Goal: Transaction & Acquisition: Purchase product/service

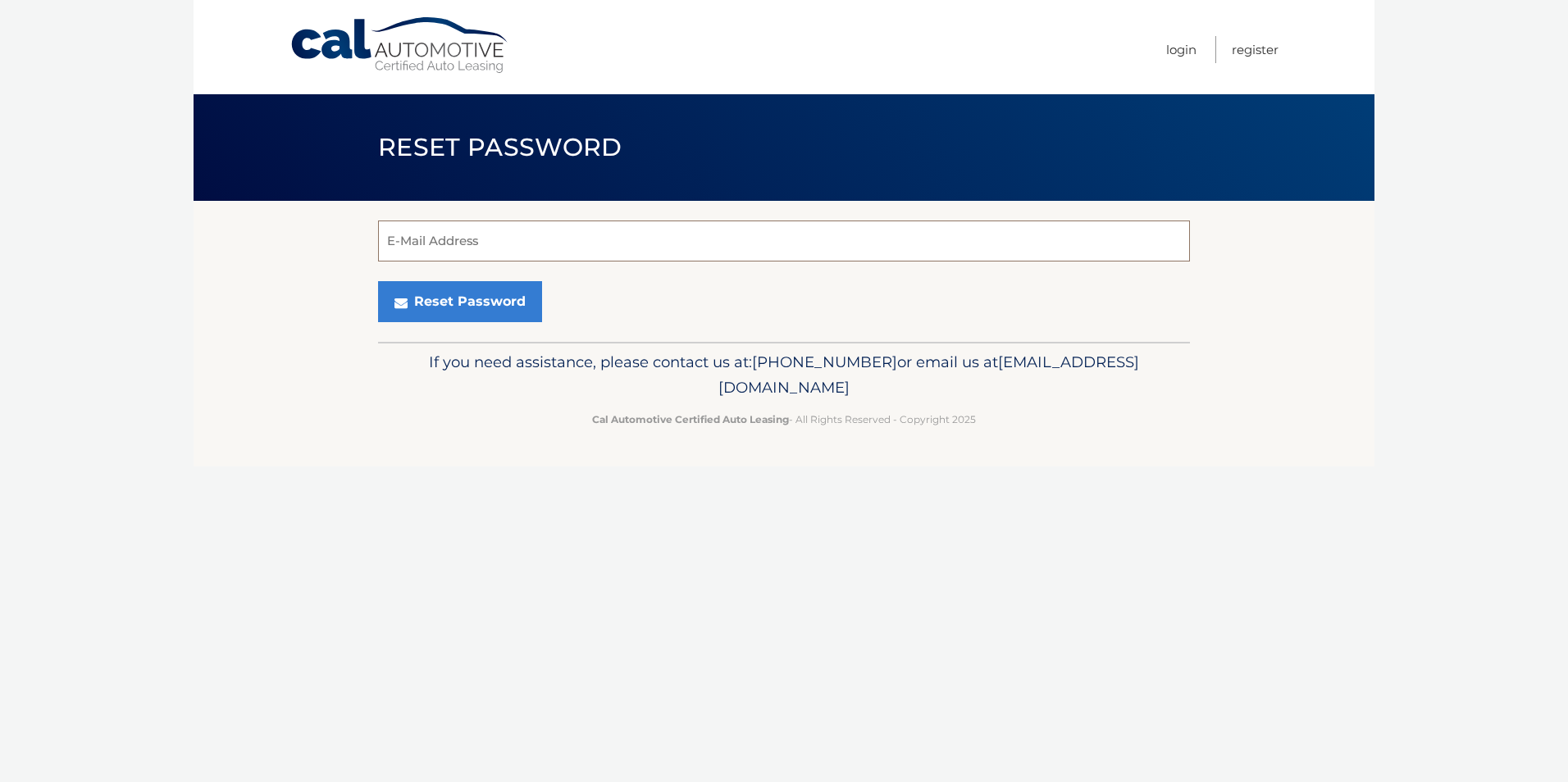
click at [447, 243] on input "E-Mail Address" at bounding box center [784, 240] width 812 height 41
type input "Jreluzco@gmail.com"
click at [468, 311] on button "Reset Password" at bounding box center [460, 301] width 164 height 41
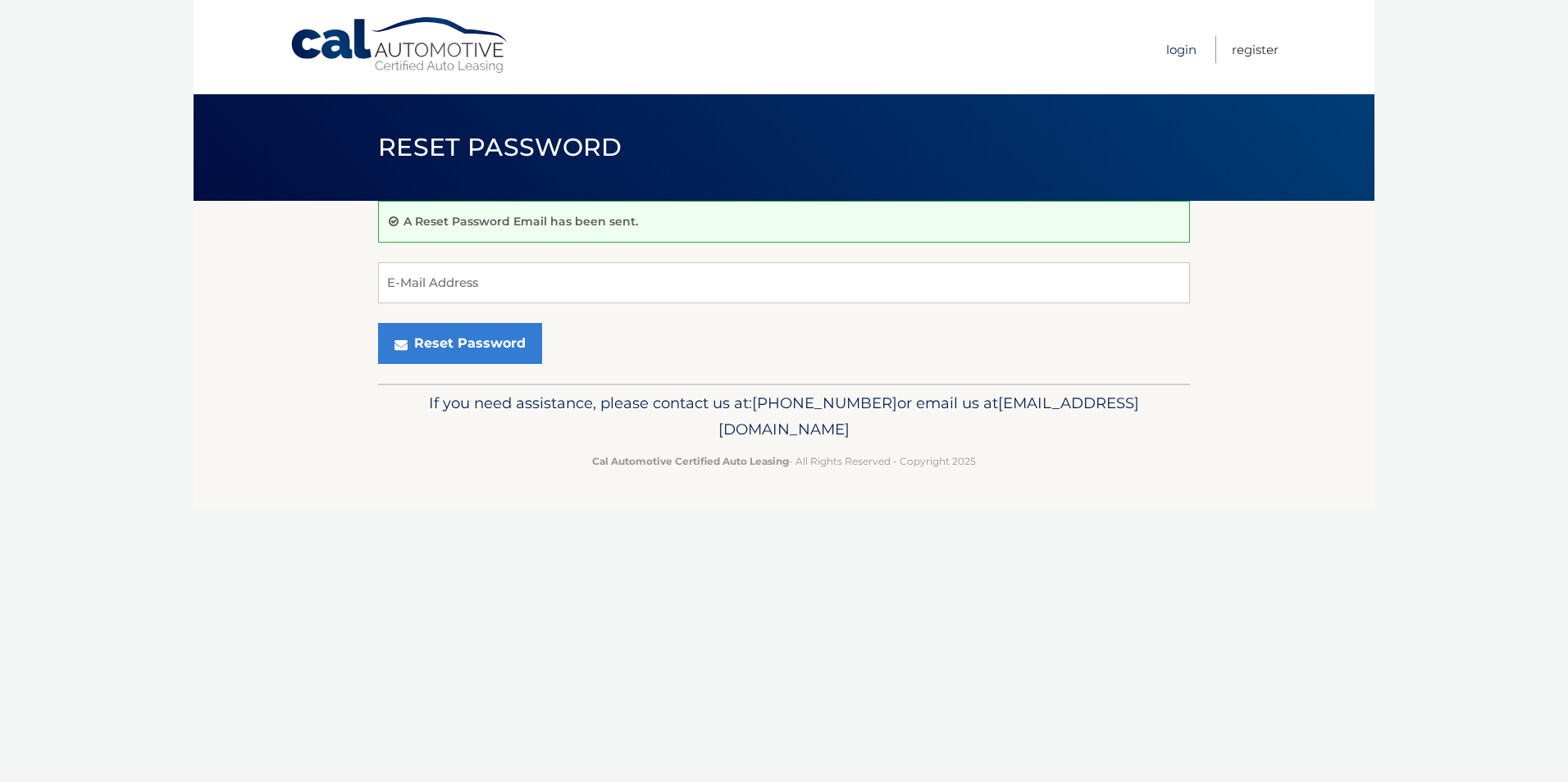
click at [1192, 49] on link "Login" at bounding box center [1181, 49] width 30 height 27
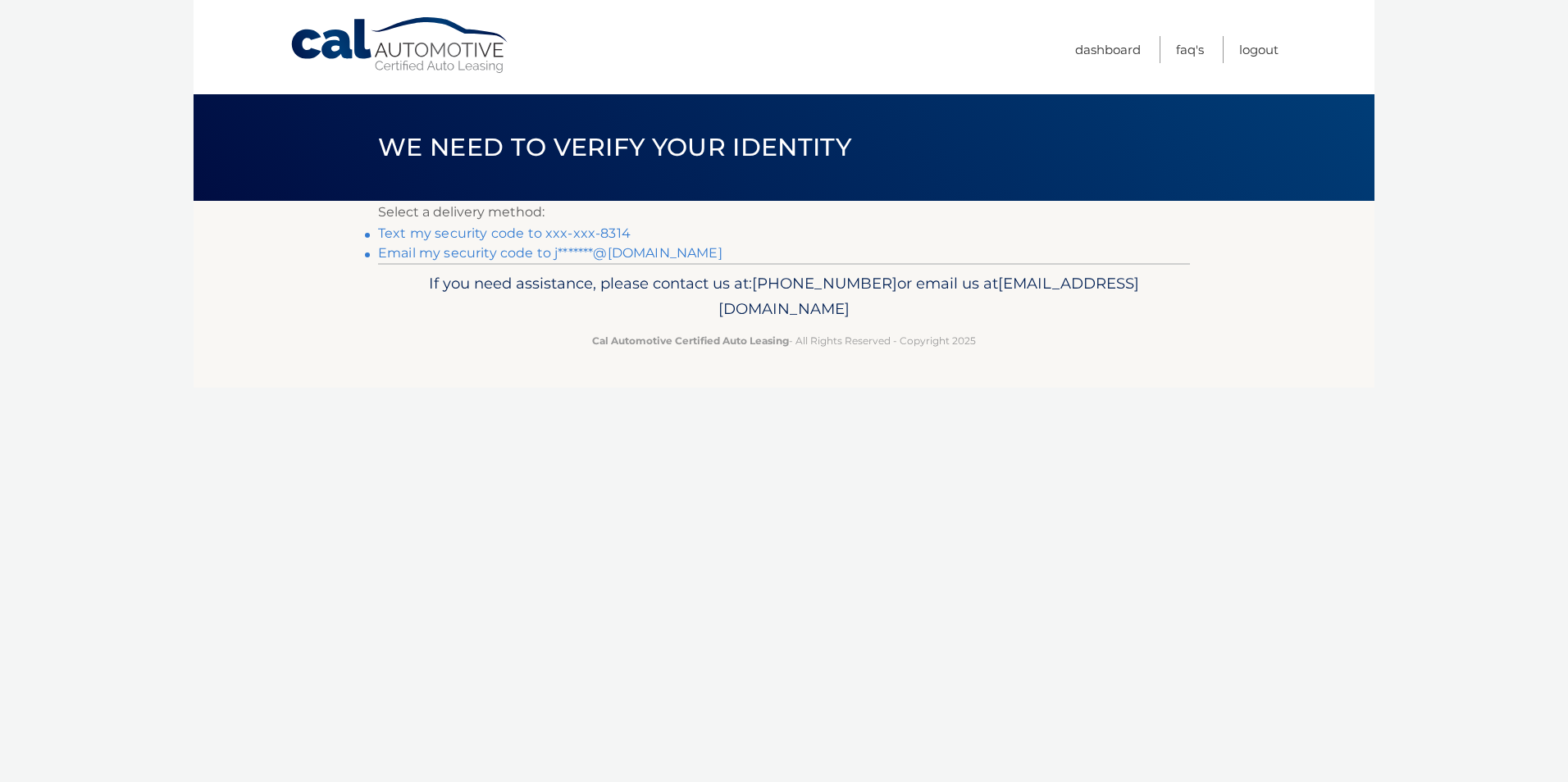
click at [523, 236] on link "Text my security code to xxx-xxx-8314" at bounding box center [504, 233] width 253 height 16
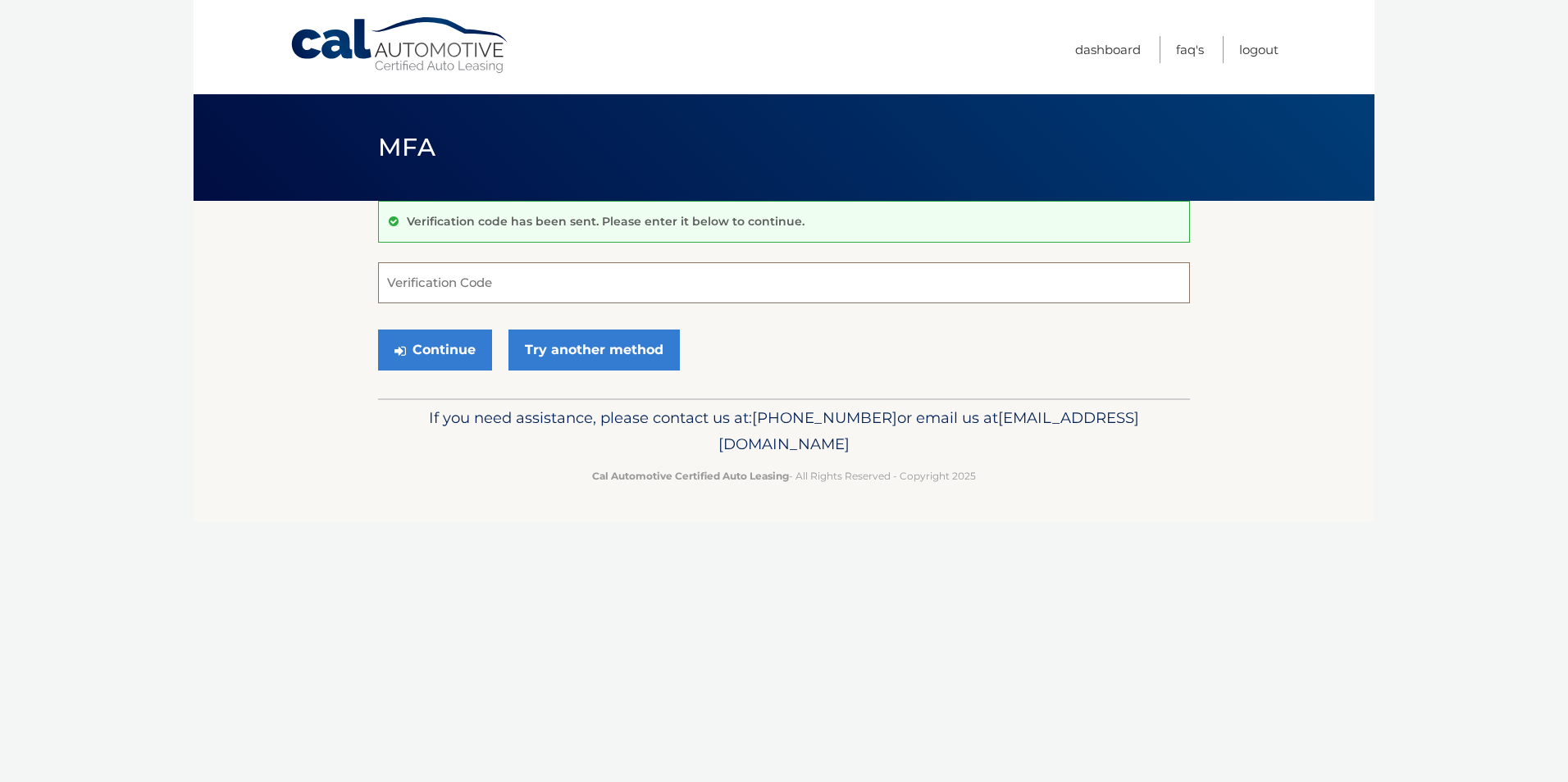
click at [460, 290] on input "Verification Code" at bounding box center [784, 283] width 812 height 41
type input "576767"
click at [440, 356] on button "Continue" at bounding box center [434, 350] width 114 height 41
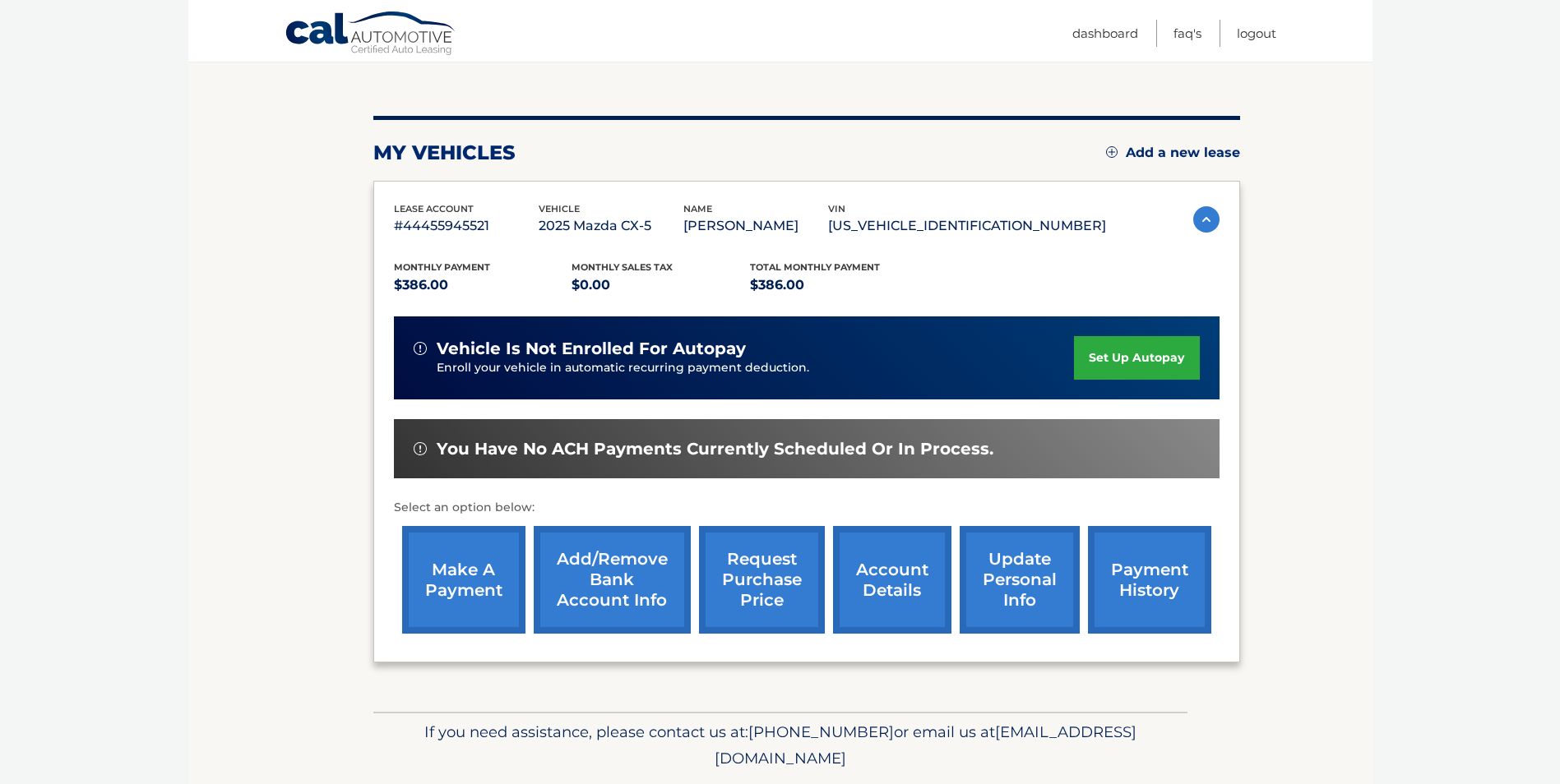
scroll to position [212, 0]
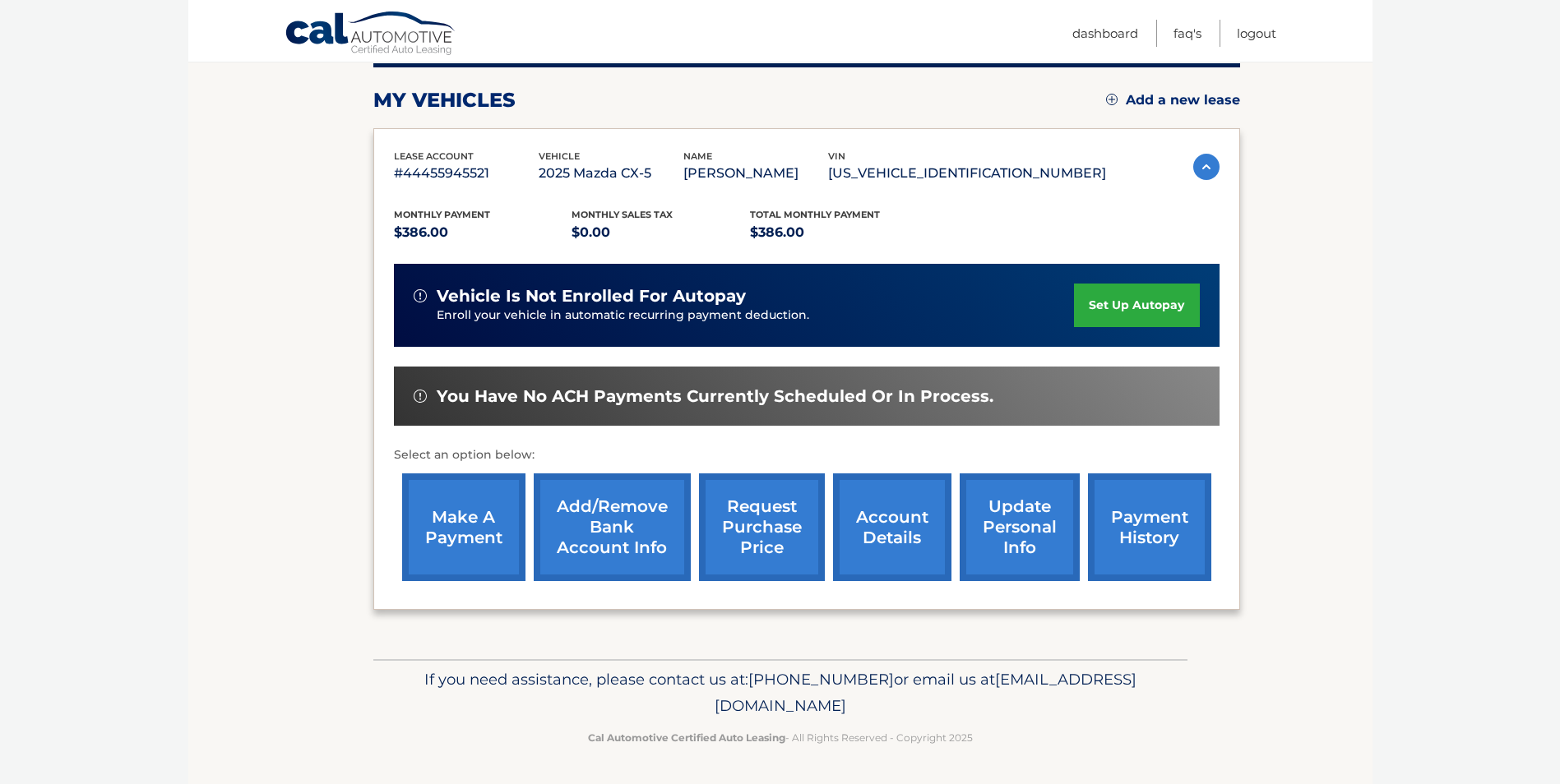
click at [460, 537] on link "make a payment" at bounding box center [464, 527] width 124 height 108
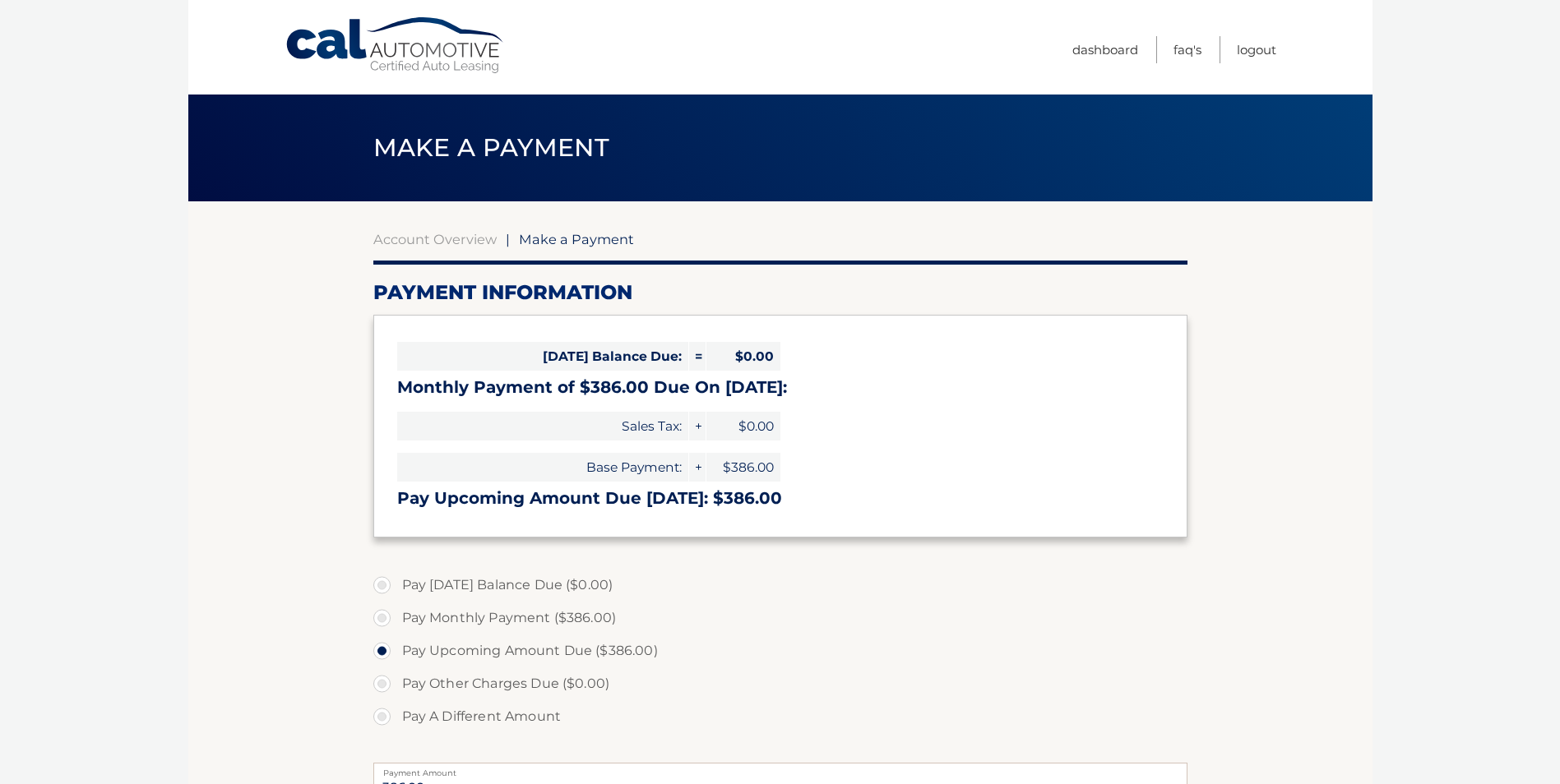
select select "Yjc0YTdmMTAtMzdhMS00YmQ5LWFiYmItMTY4MGYxNjkwYThk"
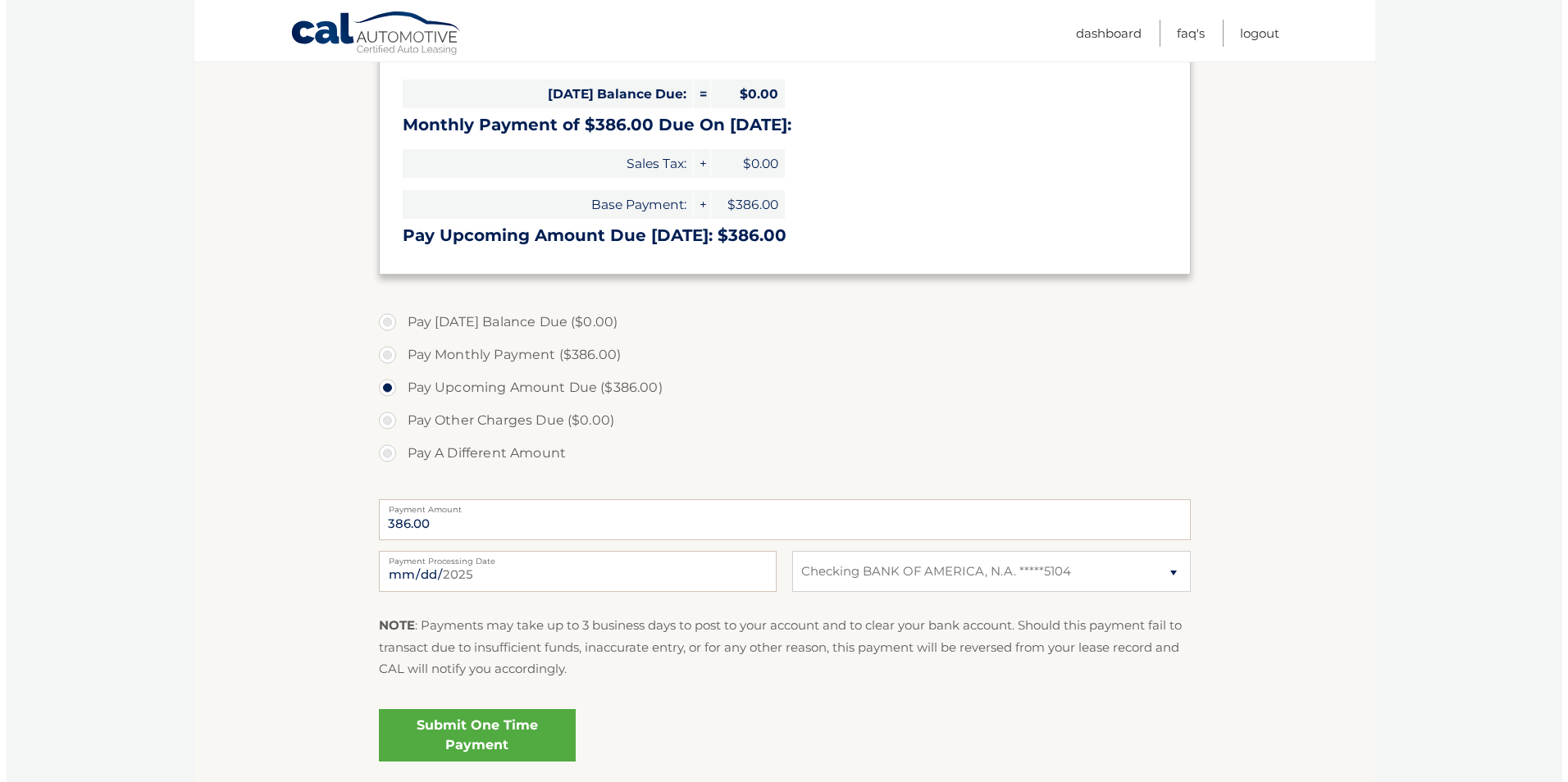
scroll to position [315, 0]
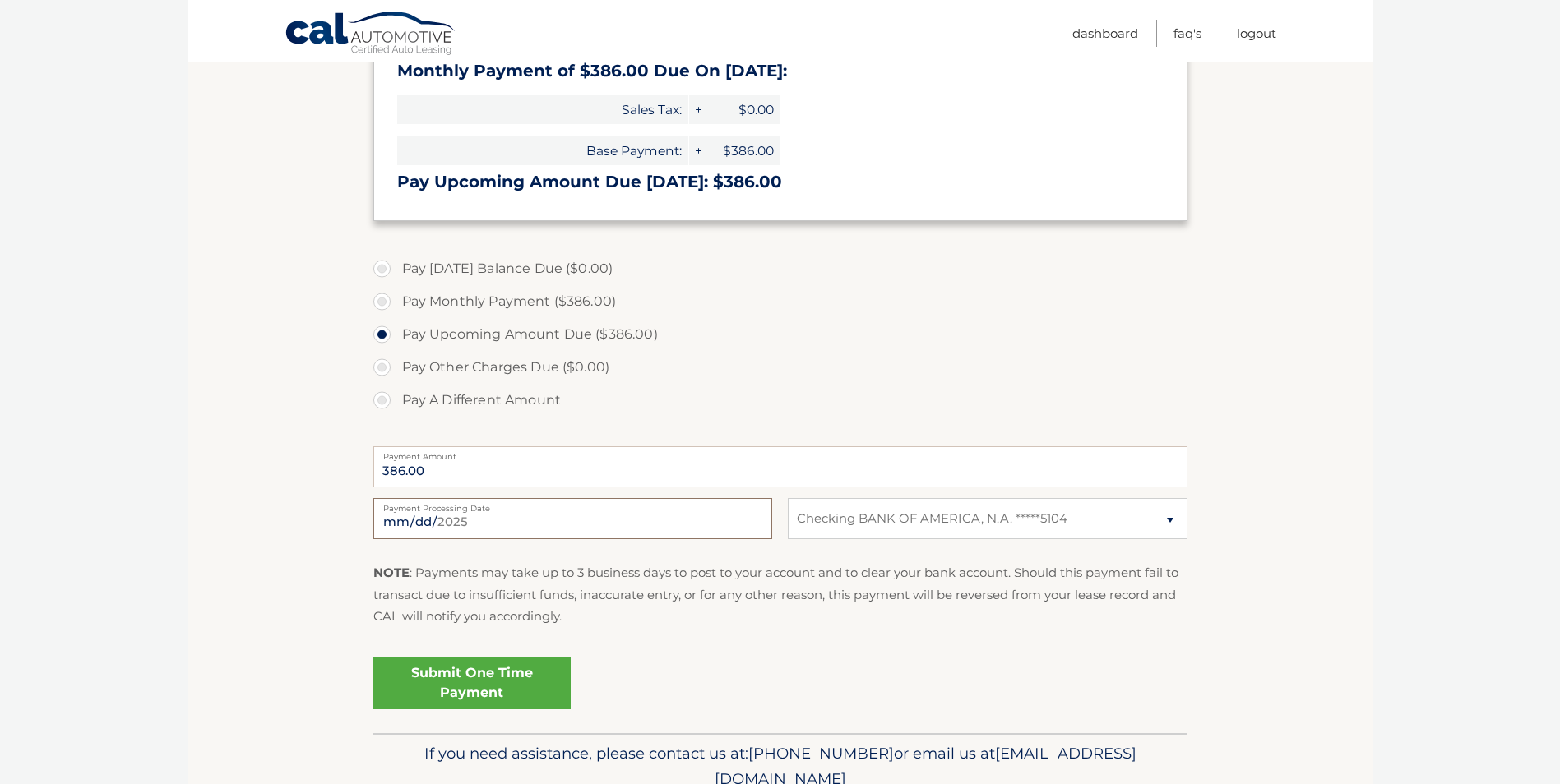
click at [425, 529] on input "2025-08-31" at bounding box center [573, 518] width 399 height 41
click at [427, 515] on input "2025-08-31" at bounding box center [573, 518] width 399 height 41
type input "2025-09-03"
click at [488, 693] on link "Submit One Time Payment" at bounding box center [472, 683] width 197 height 53
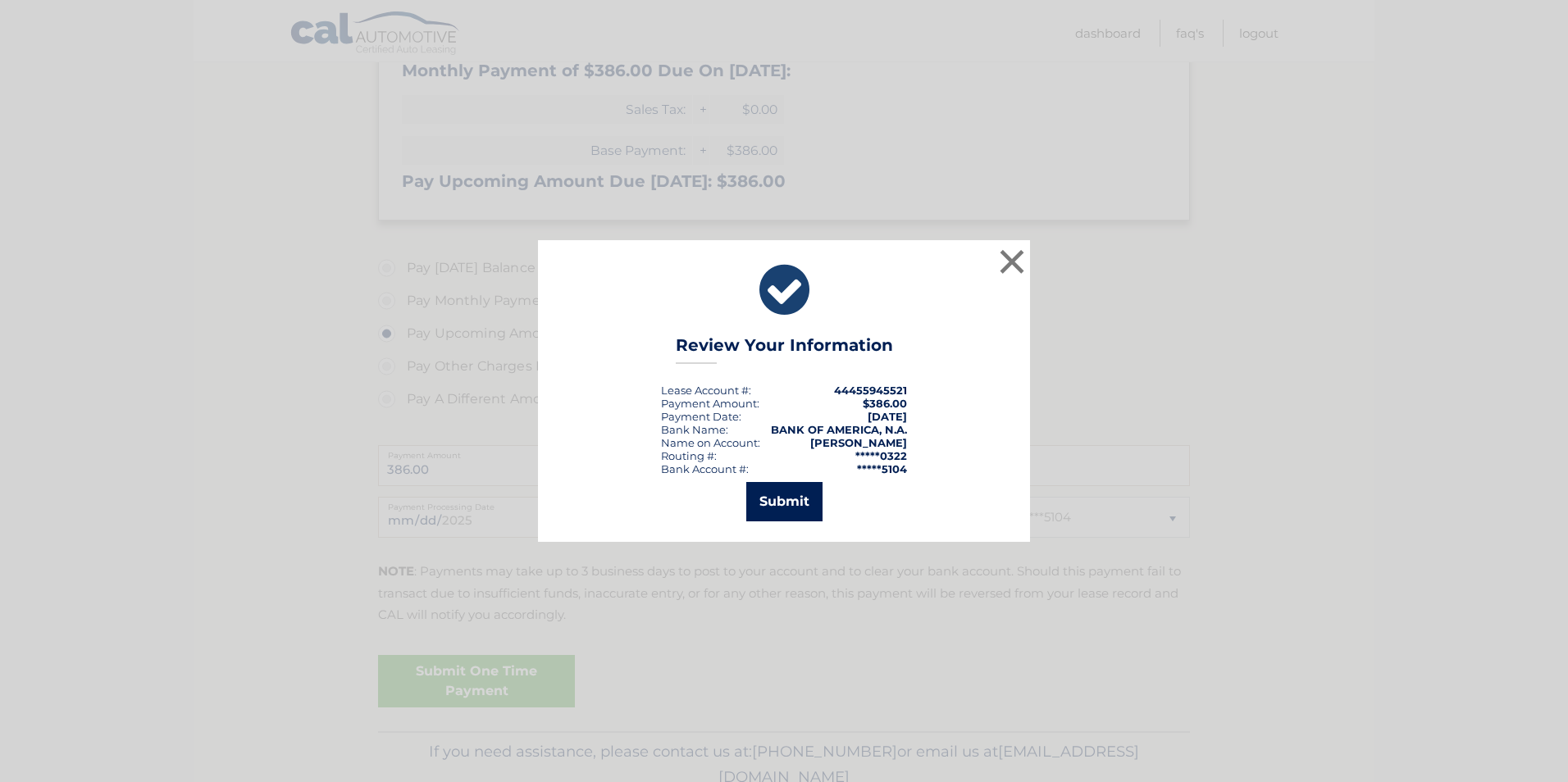
click at [795, 503] on button "Submit" at bounding box center [784, 501] width 77 height 40
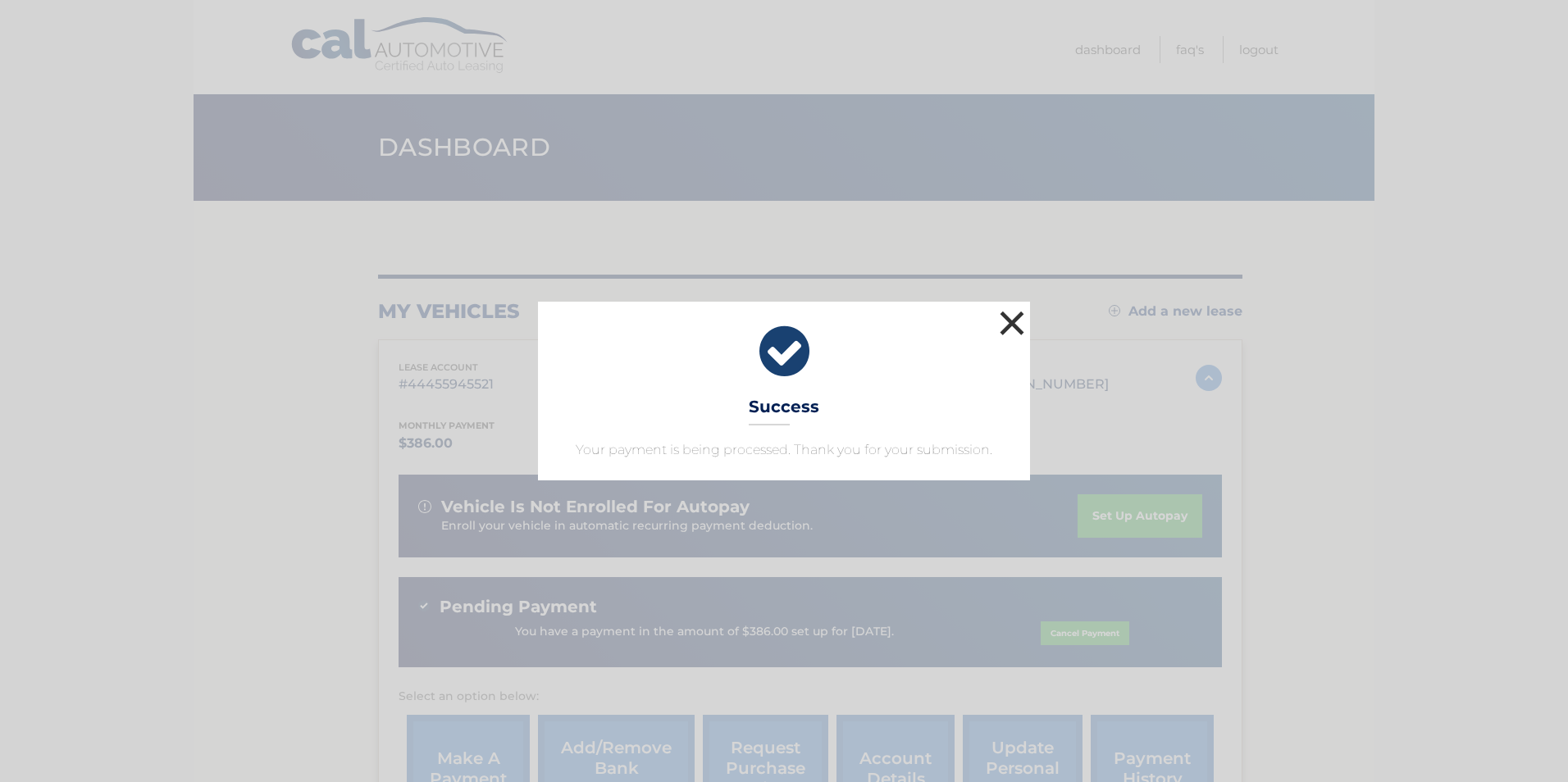
click at [1011, 326] on button "×" at bounding box center [1011, 322] width 33 height 33
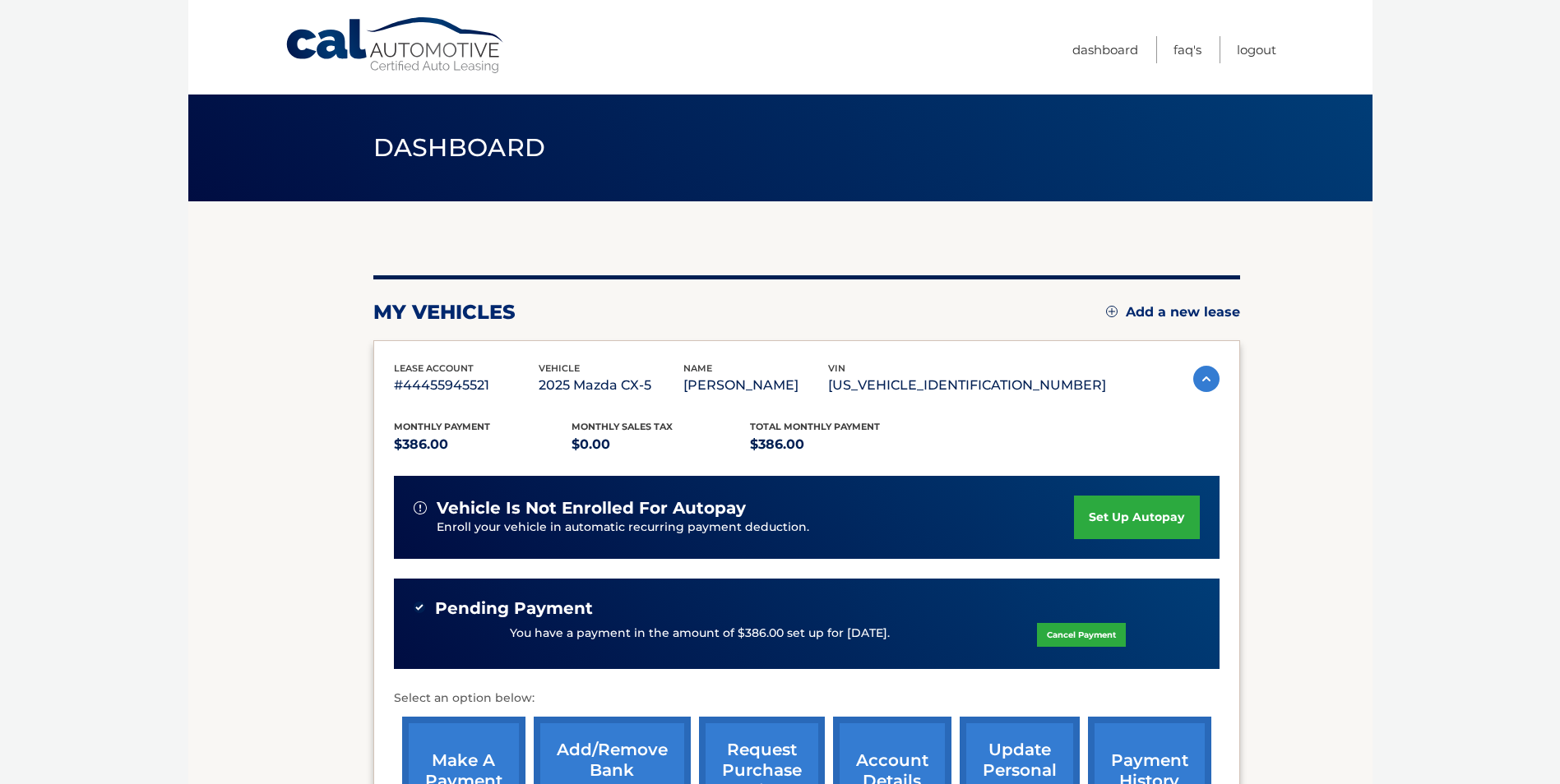
click at [516, 612] on span "Pending Payment" at bounding box center [514, 608] width 158 height 20
